Goal: Use online tool/utility

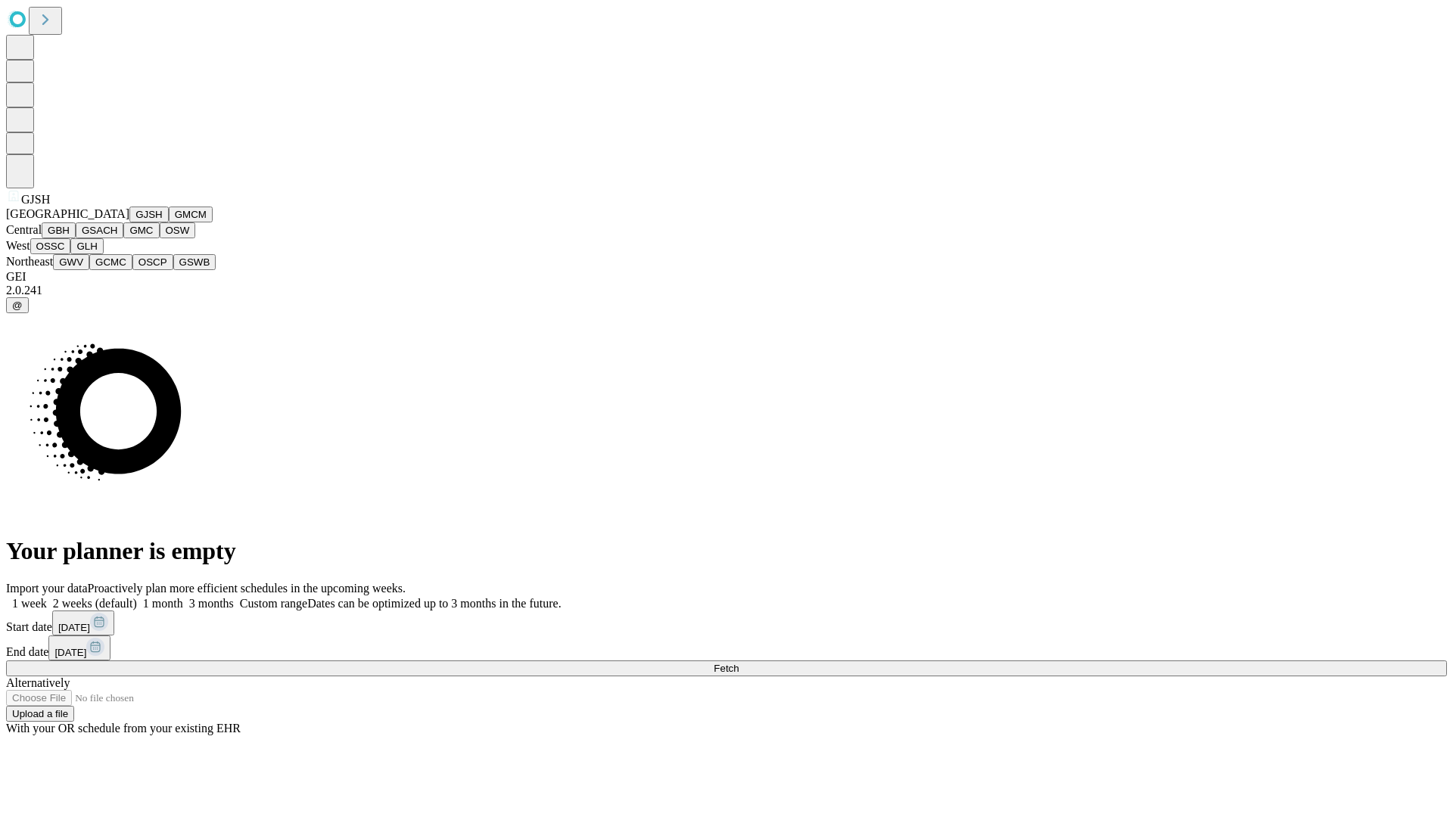
click at [129, 222] on button "GJSH" at bounding box center [148, 215] width 39 height 16
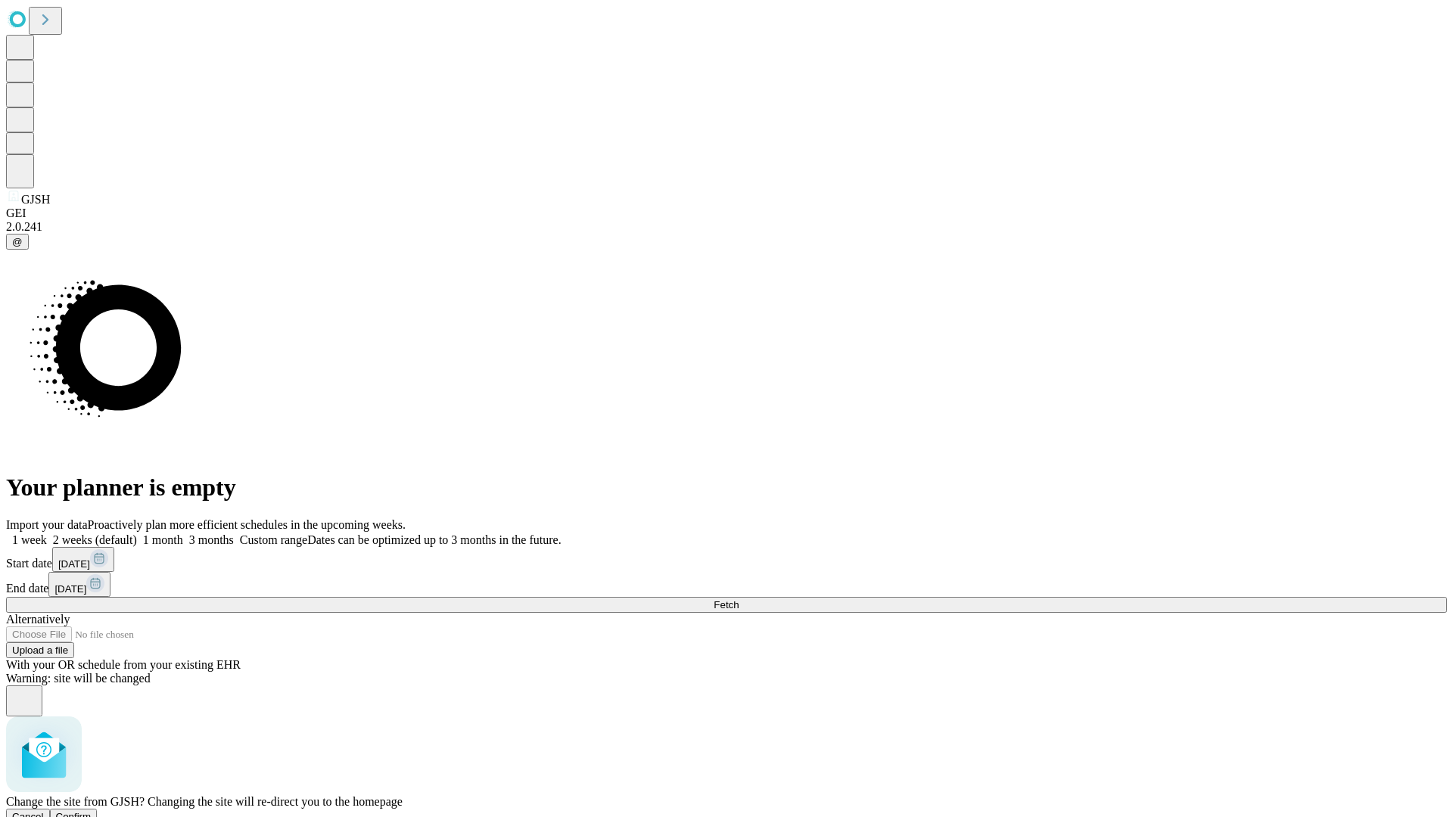
click at [92, 811] on span "Confirm" at bounding box center [74, 816] width 36 height 11
click at [183, 533] on label "1 month" at bounding box center [160, 539] width 46 height 13
click at [738, 599] on span "Fetch" at bounding box center [725, 604] width 25 height 11
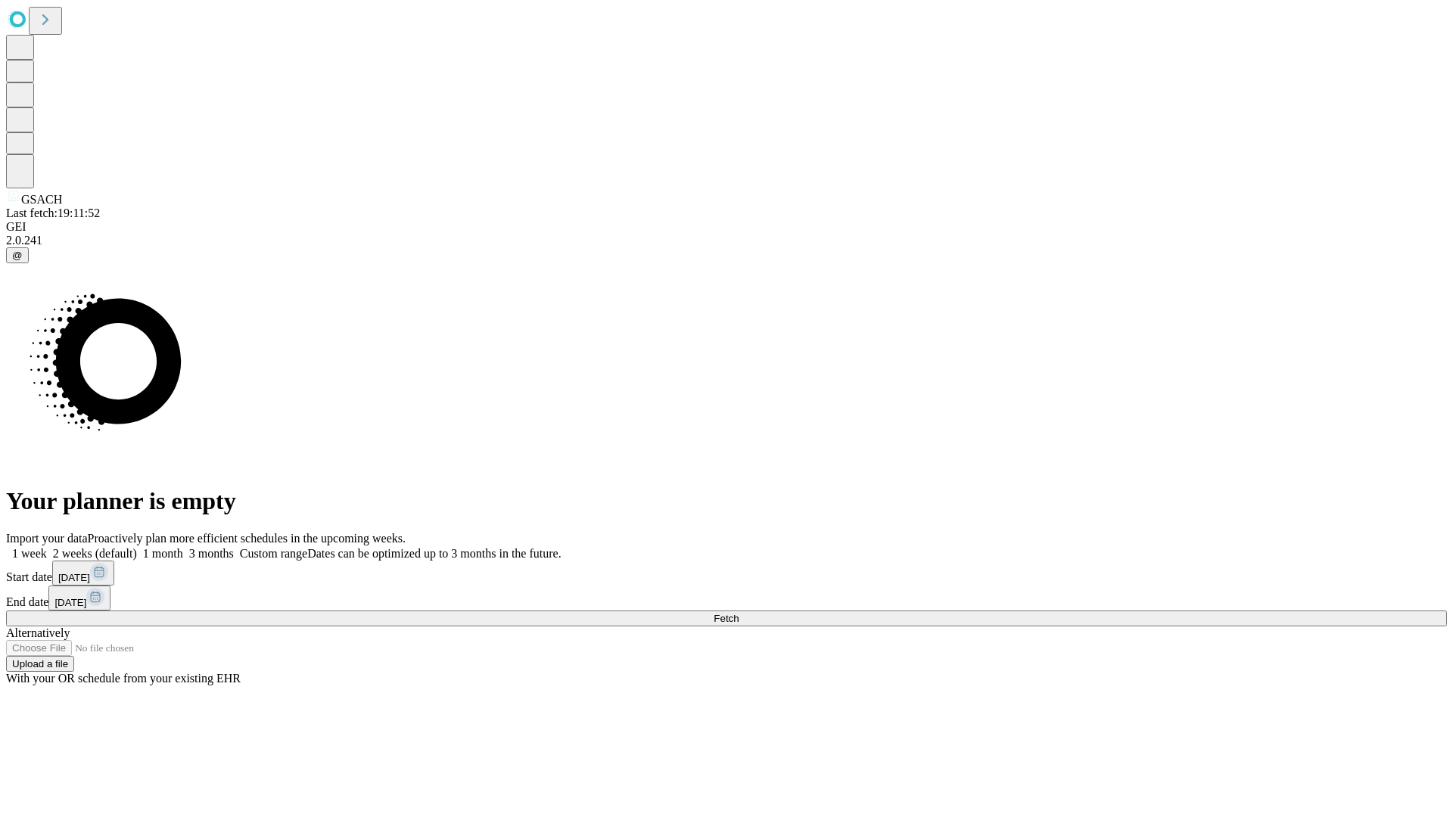
click at [738, 613] on span "Fetch" at bounding box center [725, 618] width 25 height 11
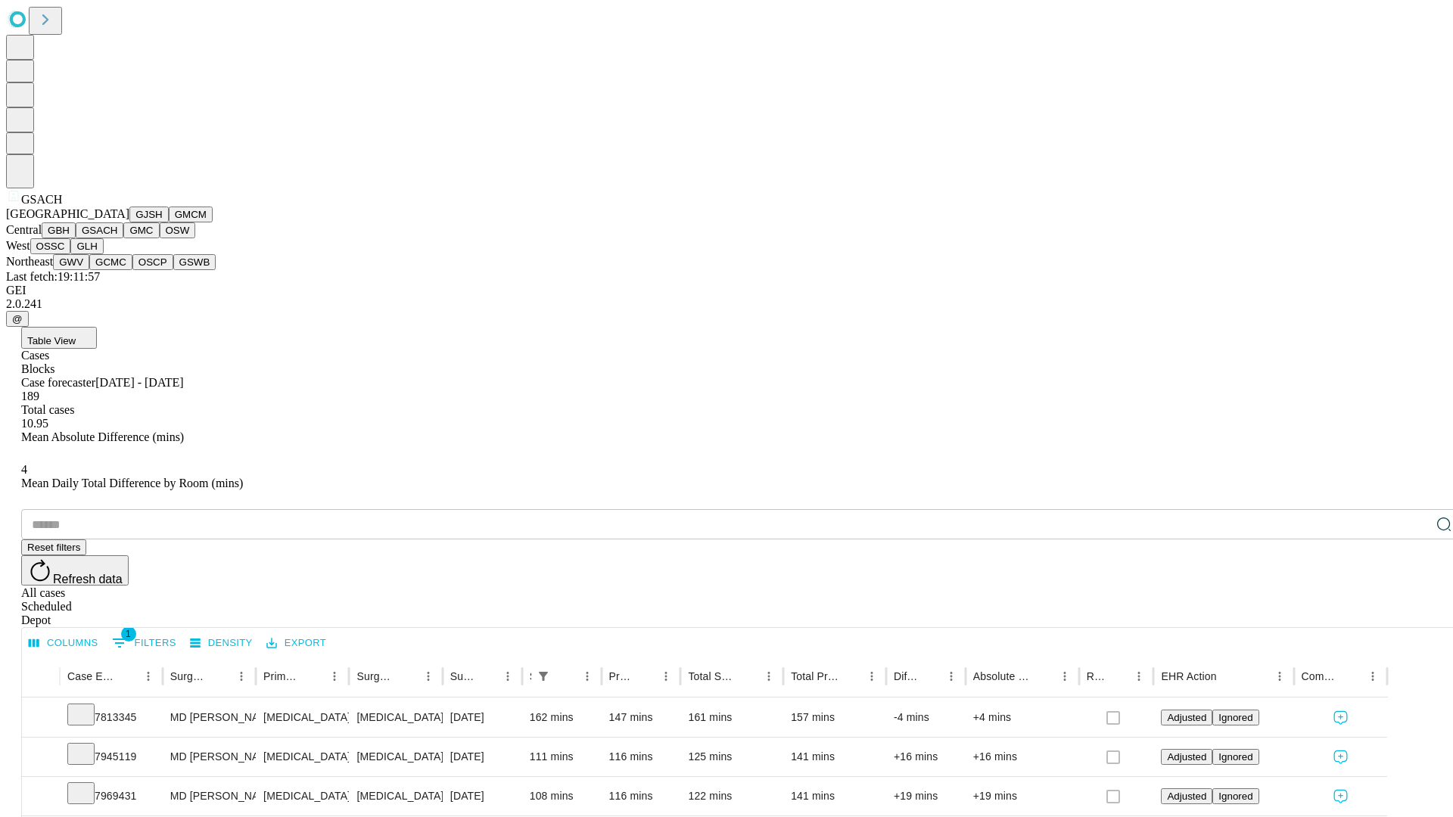
click at [123, 238] on button "GMC" at bounding box center [141, 230] width 36 height 16
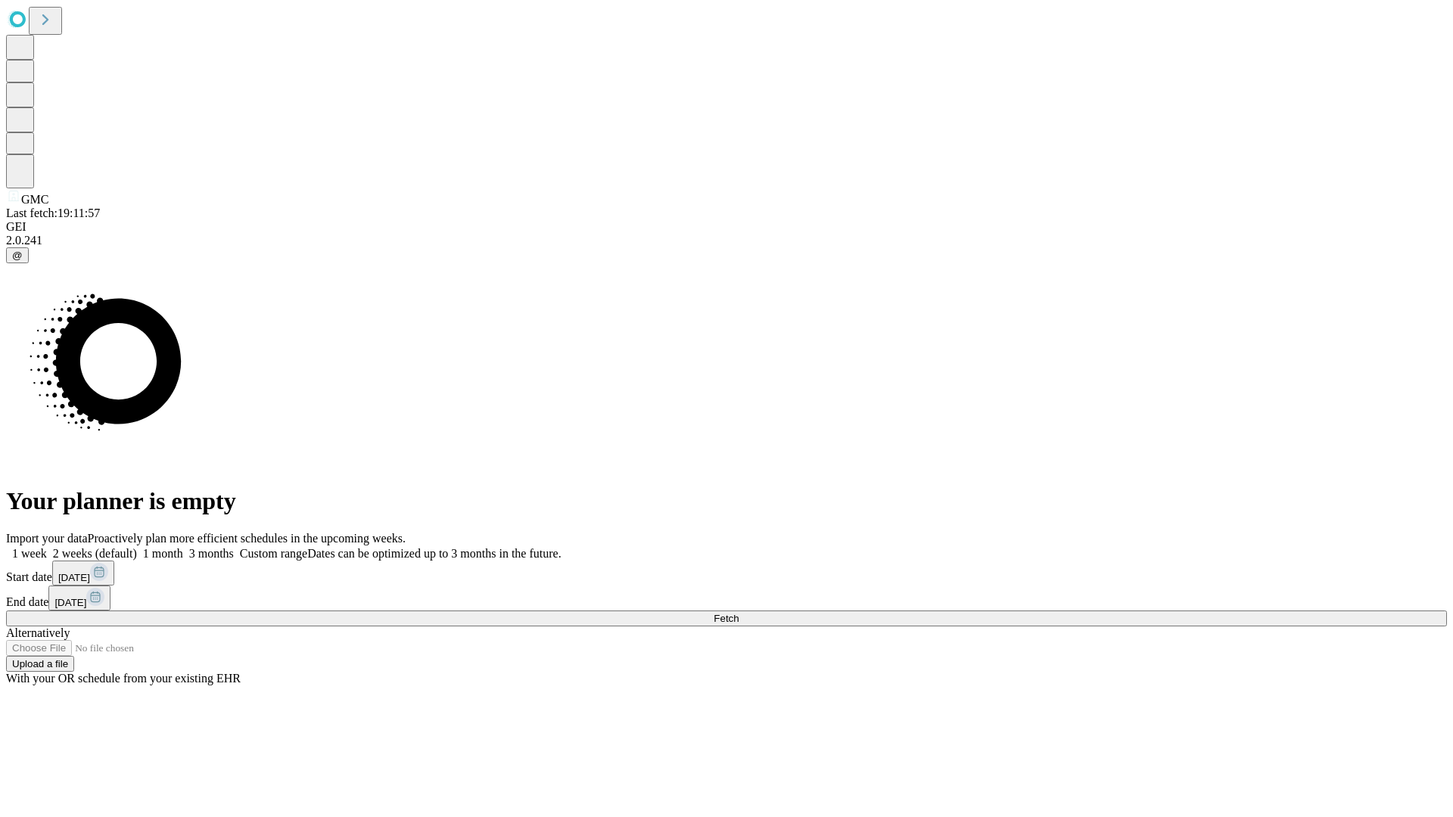
click at [183, 547] on label "1 month" at bounding box center [160, 553] width 46 height 13
click at [738, 613] on span "Fetch" at bounding box center [725, 618] width 25 height 11
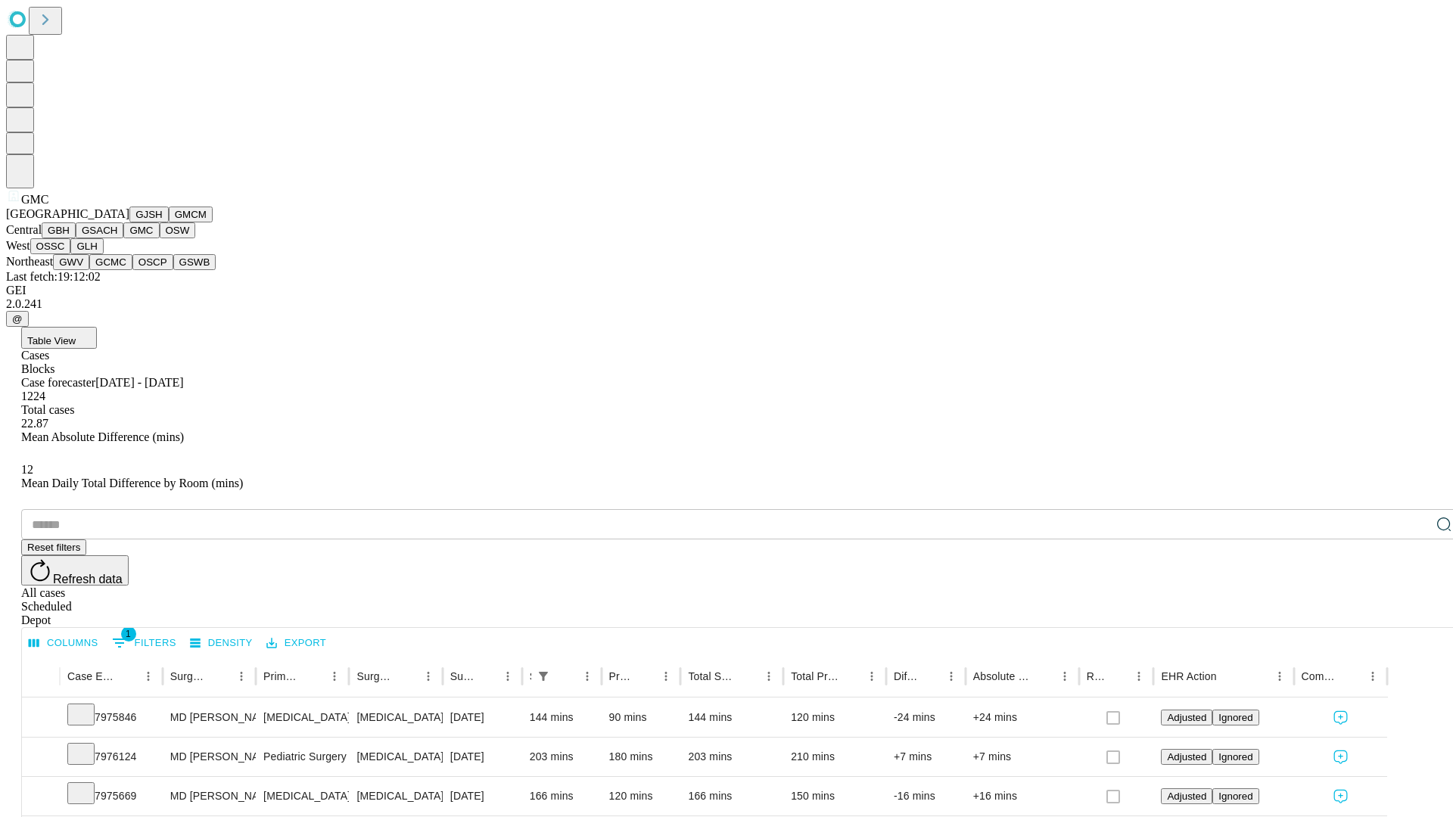
click at [160, 238] on button "OSW" at bounding box center [178, 230] width 36 height 16
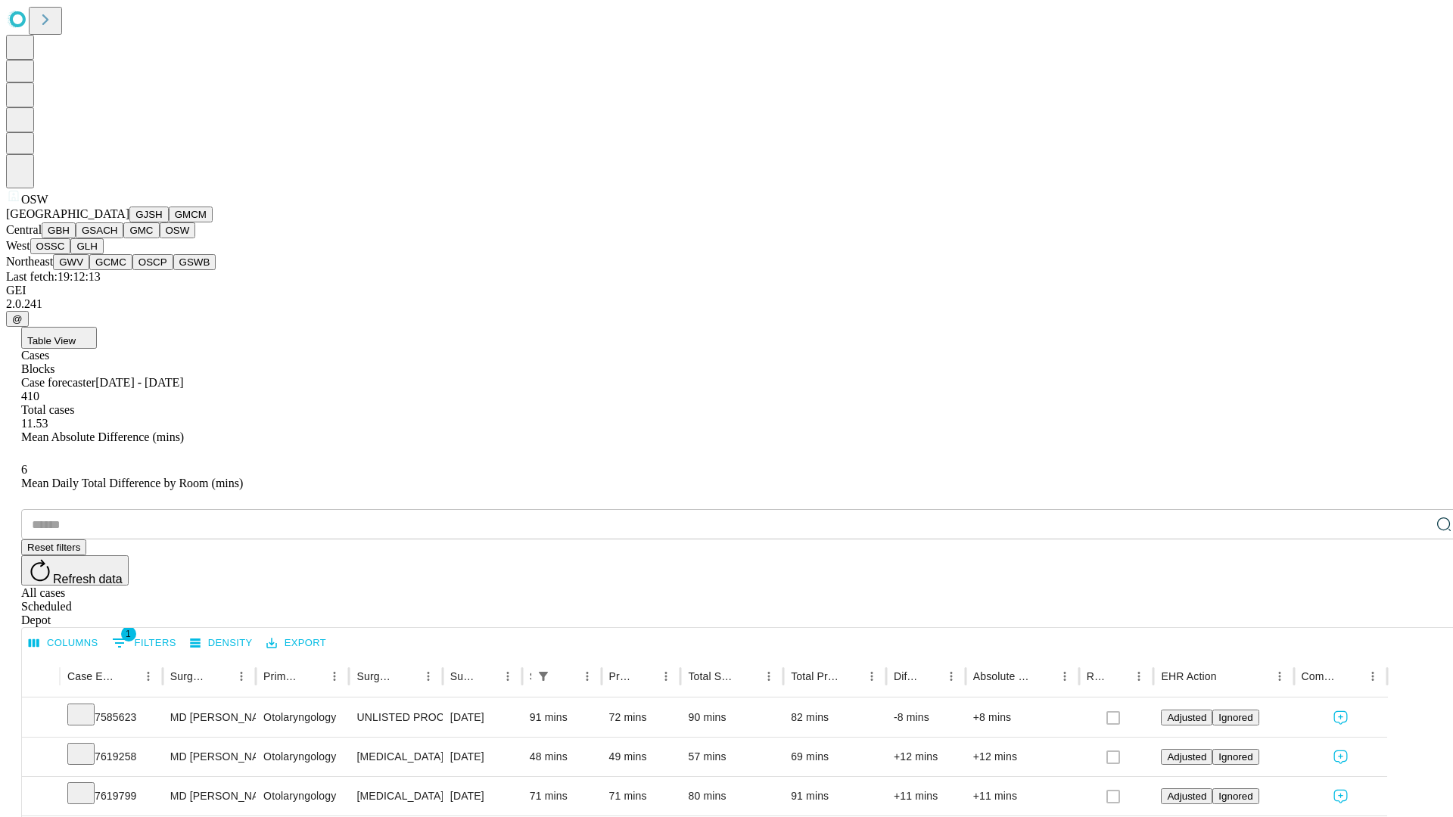
click at [71, 254] on button "OSSC" at bounding box center [50, 246] width 41 height 16
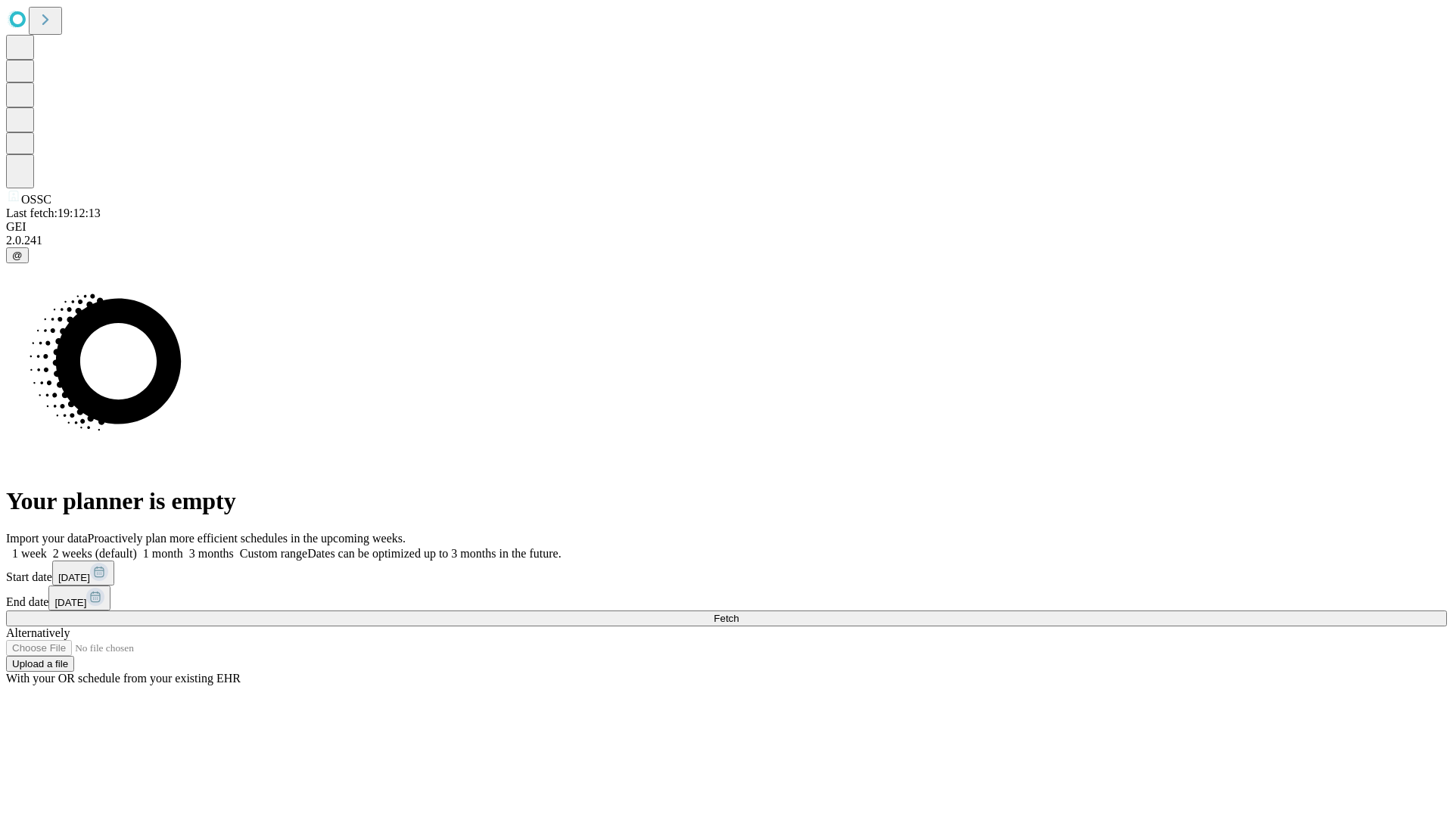
click at [183, 547] on label "1 month" at bounding box center [160, 553] width 46 height 13
click at [738, 613] on span "Fetch" at bounding box center [725, 618] width 25 height 11
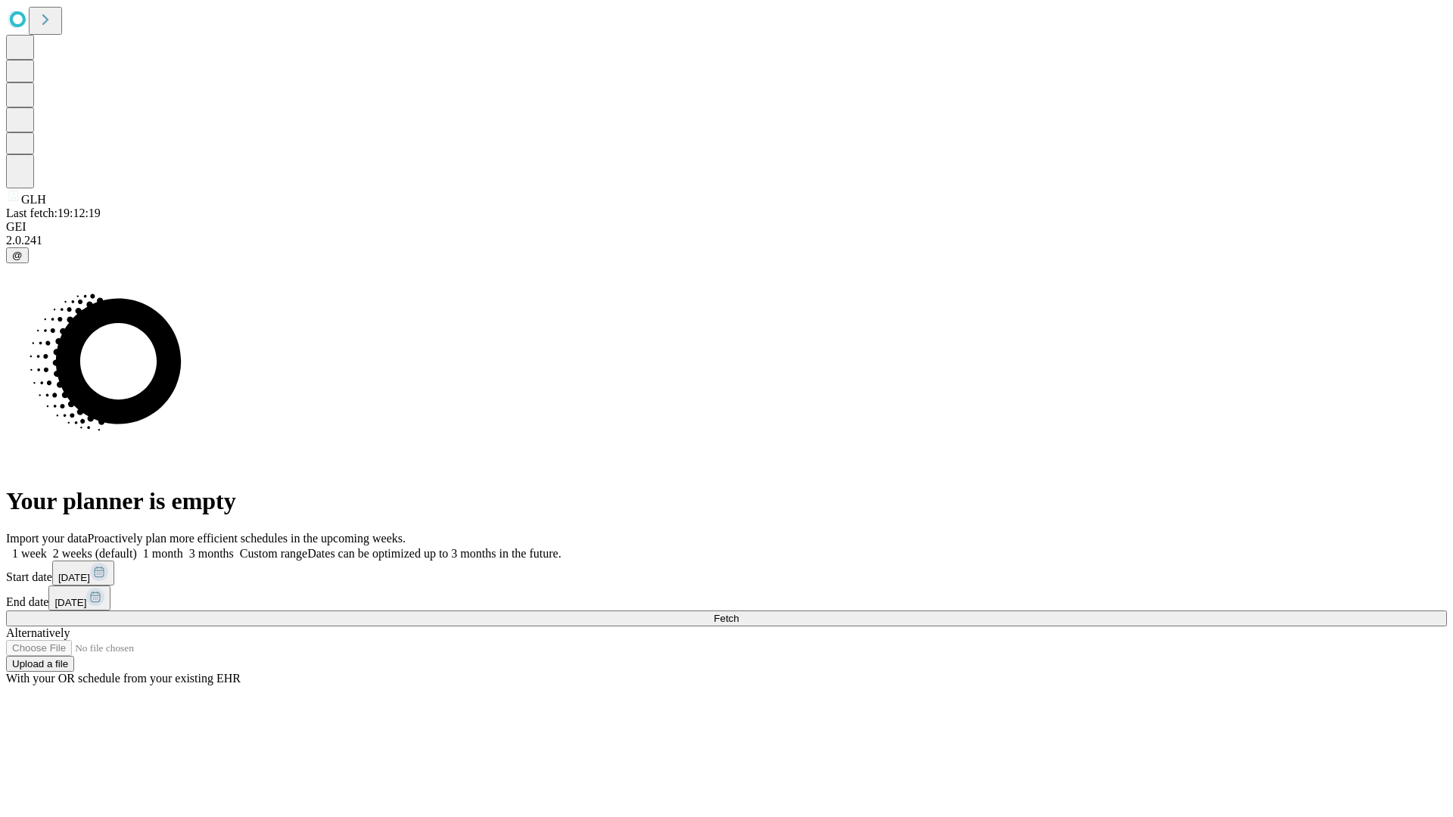
click at [183, 547] on label "1 month" at bounding box center [160, 553] width 46 height 13
click at [738, 613] on span "Fetch" at bounding box center [725, 618] width 25 height 11
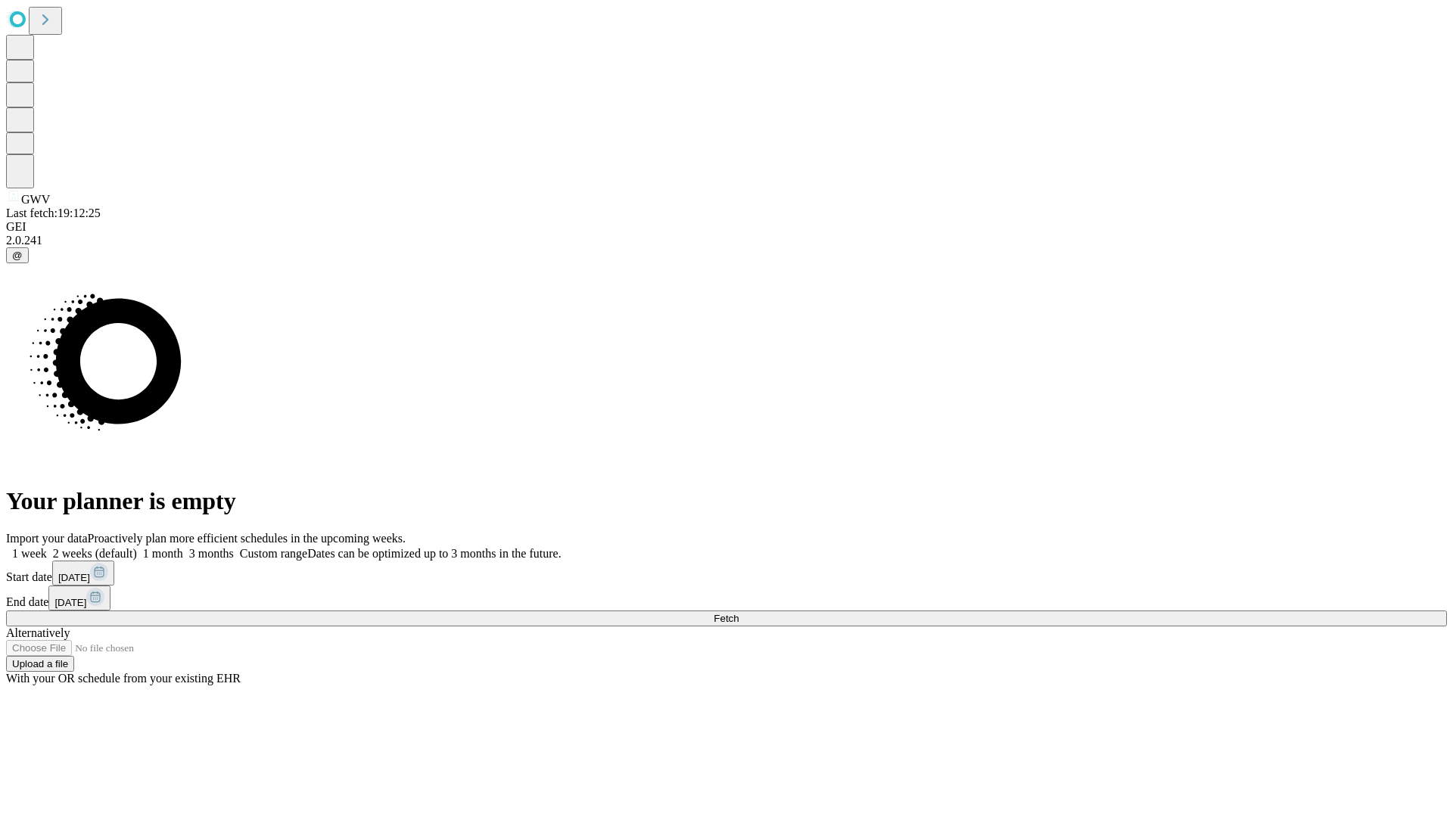
click at [183, 547] on label "1 month" at bounding box center [160, 553] width 46 height 13
click at [738, 613] on span "Fetch" at bounding box center [725, 618] width 25 height 11
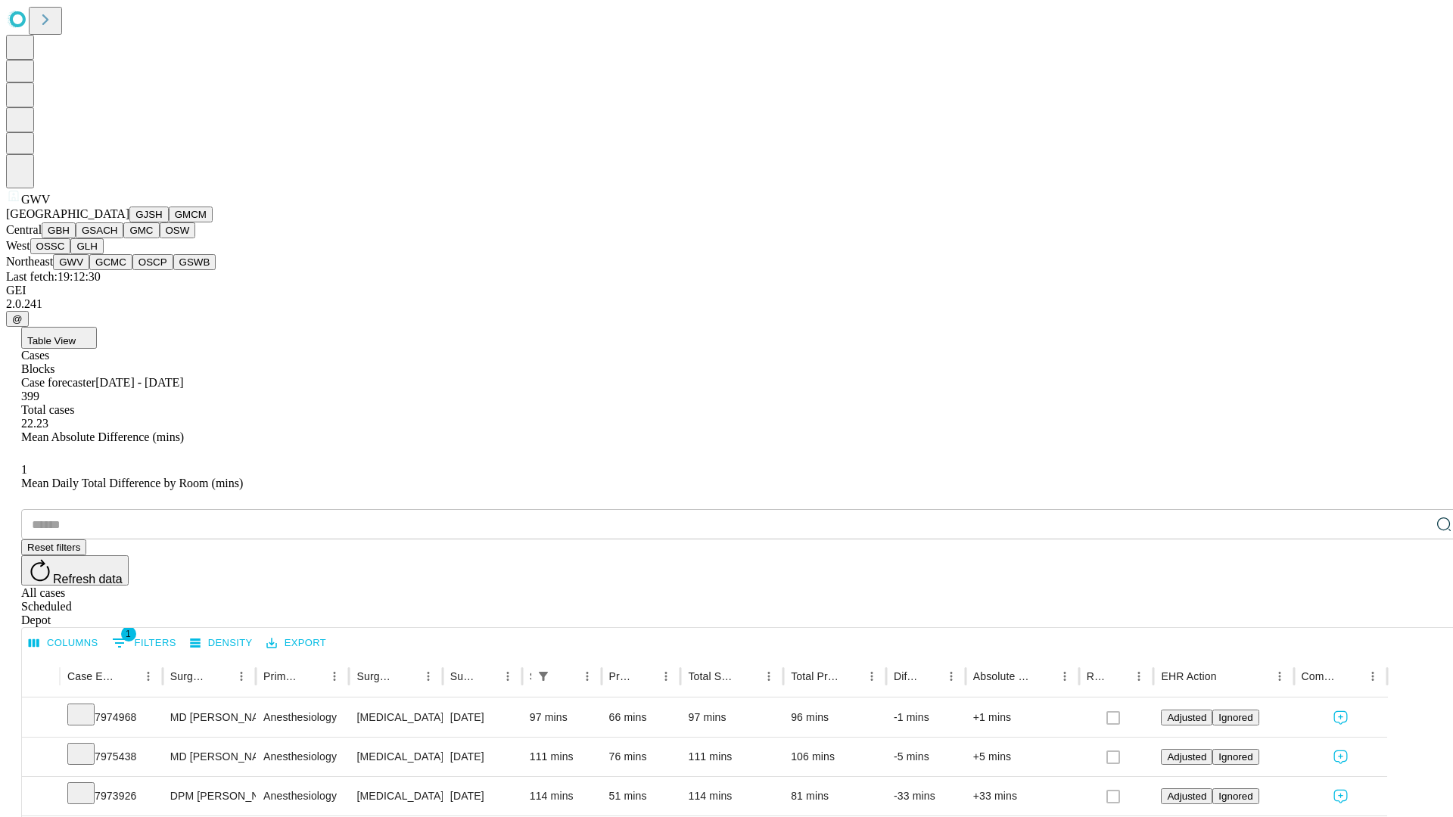
click at [117, 270] on button "GCMC" at bounding box center [110, 262] width 43 height 16
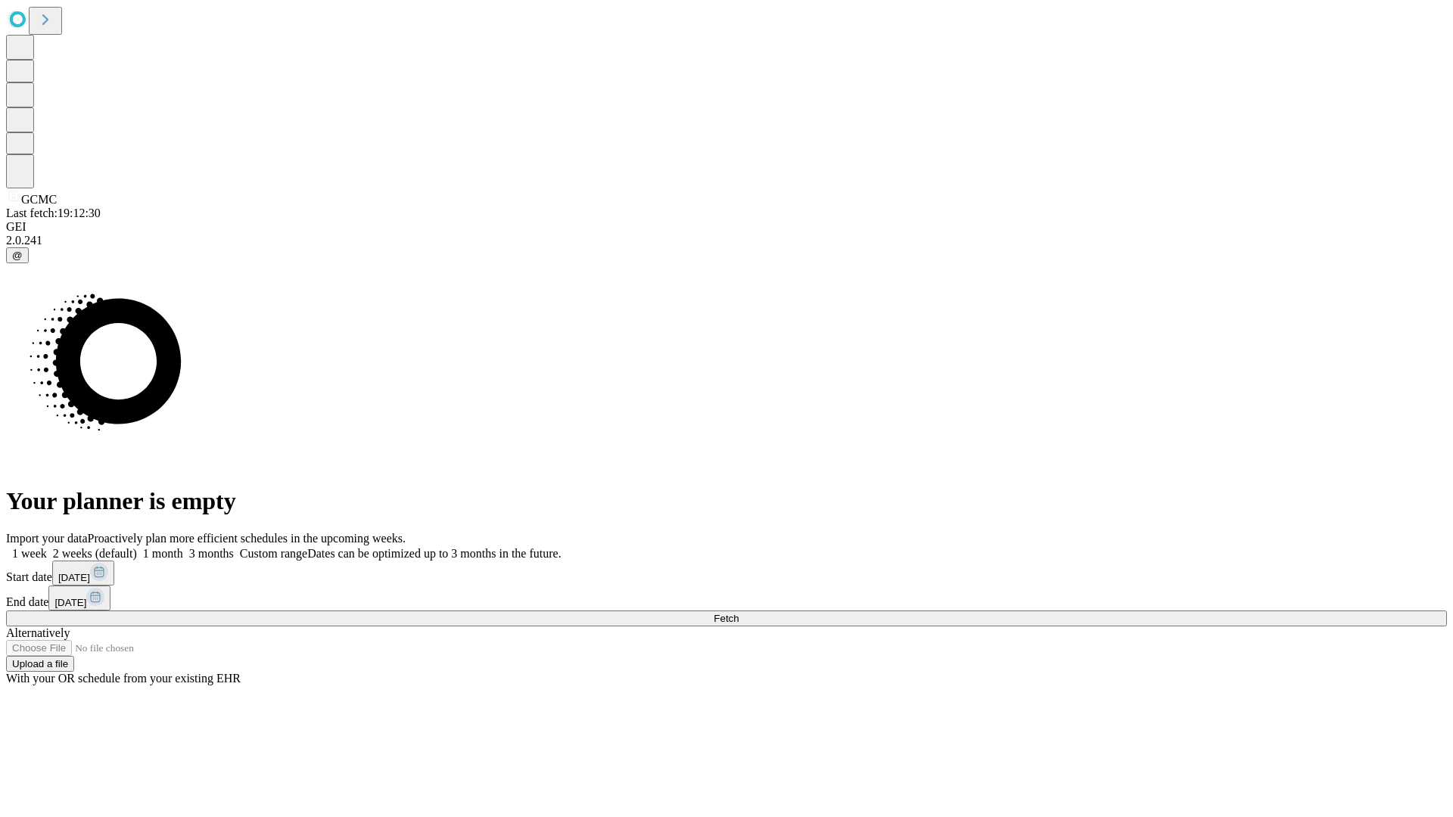
click at [738, 613] on span "Fetch" at bounding box center [725, 618] width 25 height 11
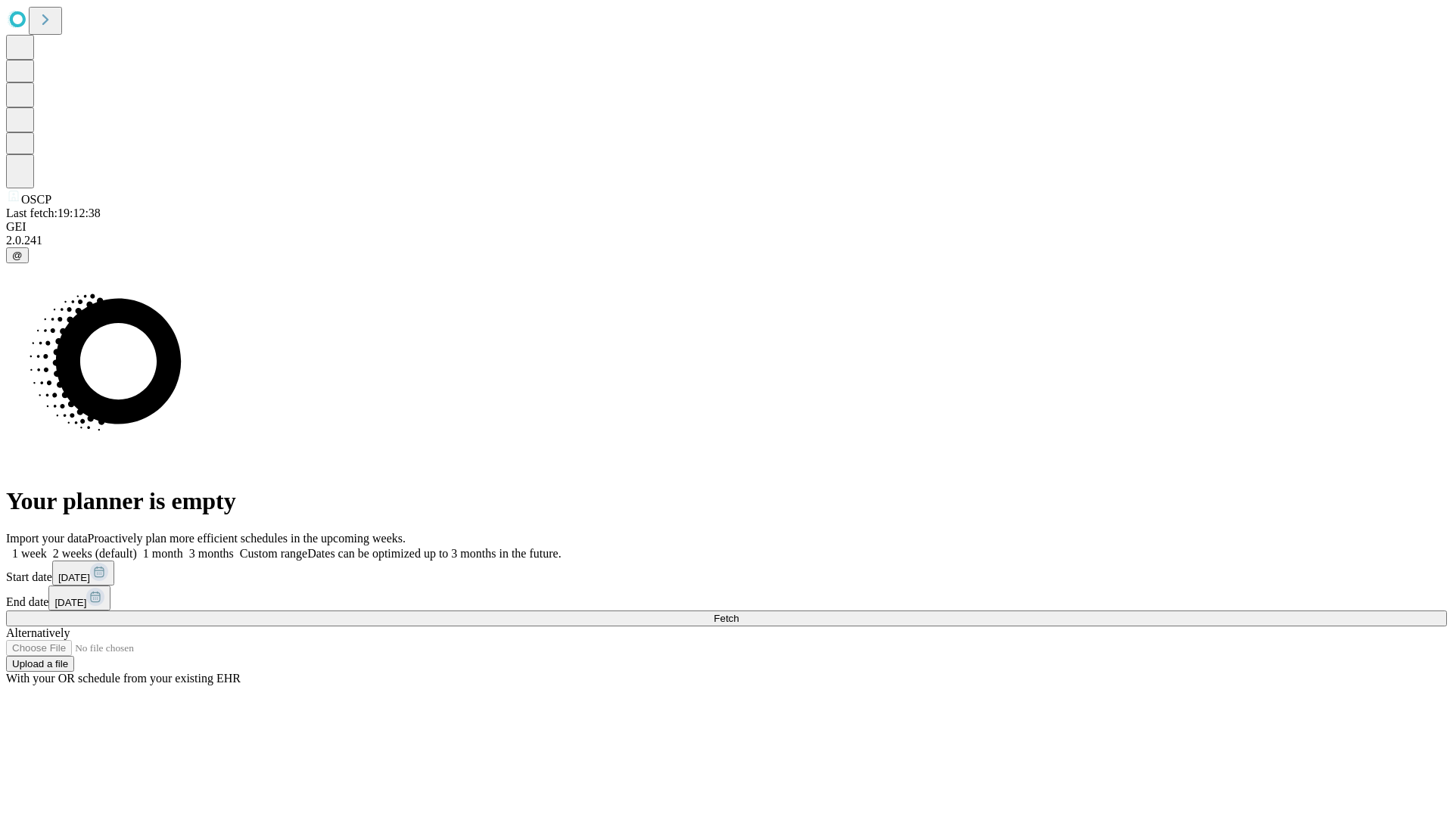
click at [183, 547] on label "1 month" at bounding box center [160, 553] width 46 height 13
click at [738, 613] on span "Fetch" at bounding box center [725, 618] width 25 height 11
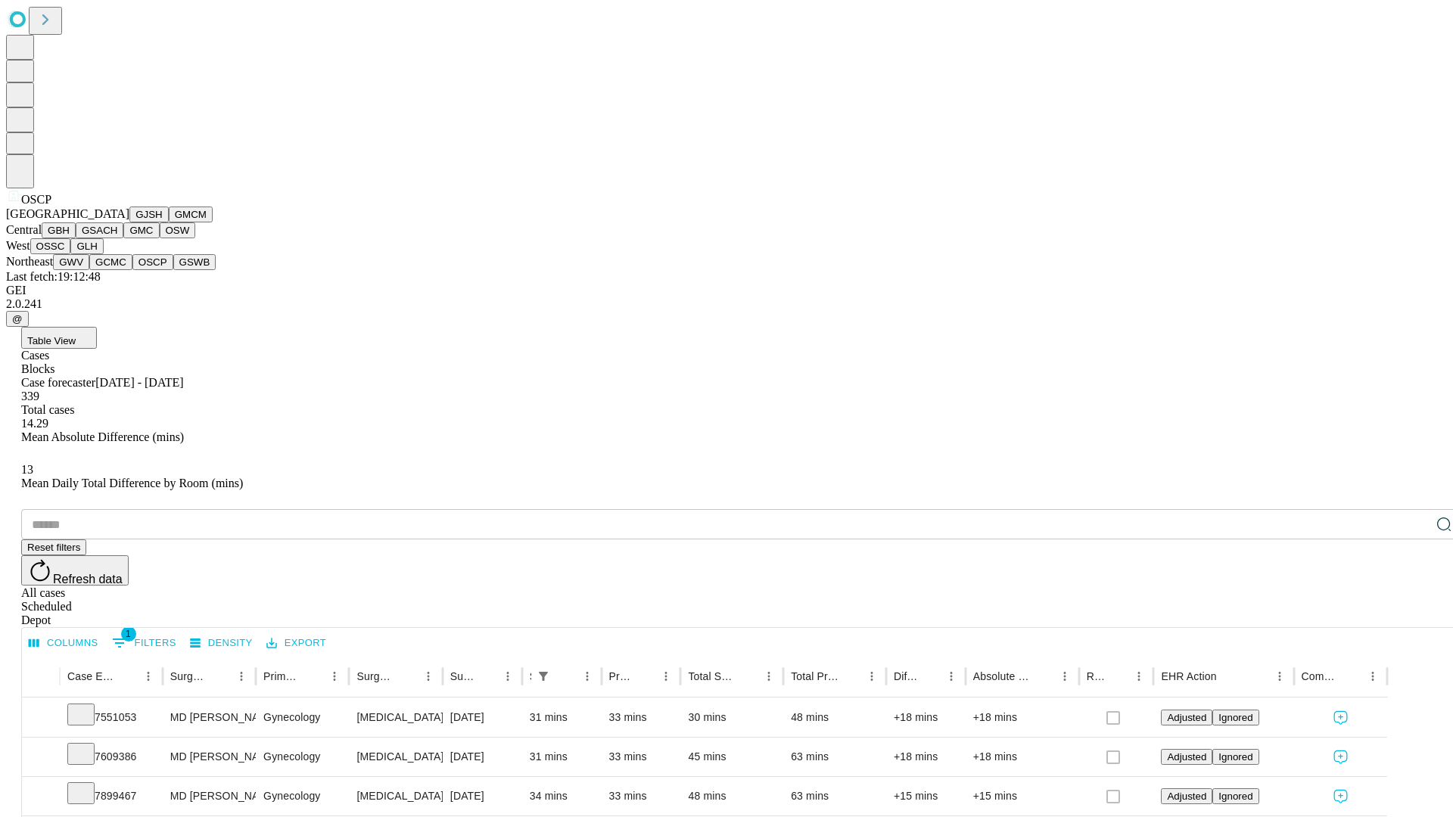
click at [173, 270] on button "GSWB" at bounding box center [194, 262] width 43 height 16
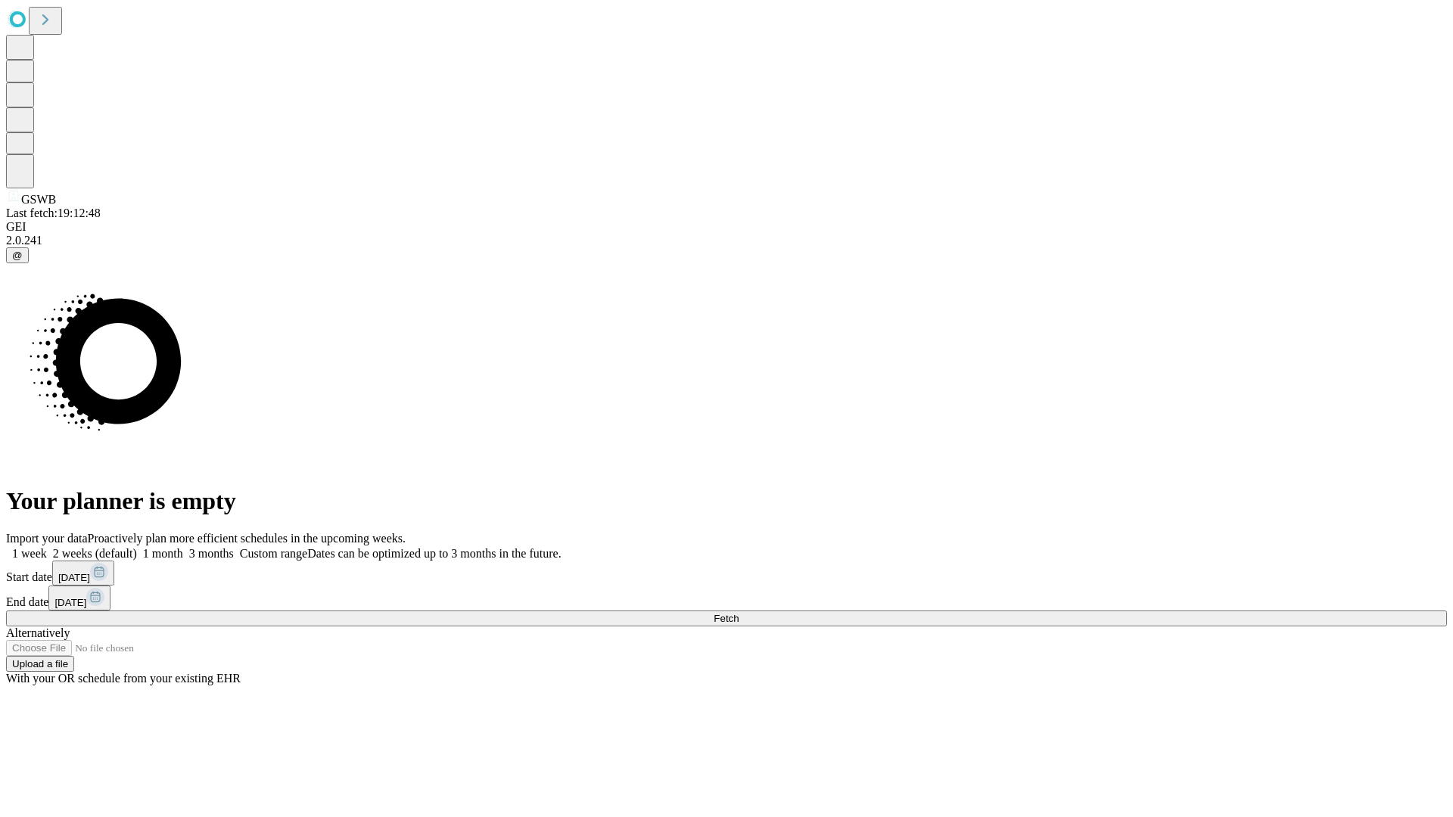
click at [183, 547] on label "1 month" at bounding box center [160, 553] width 46 height 13
click at [738, 613] on span "Fetch" at bounding box center [725, 618] width 25 height 11
